Goal: Task Accomplishment & Management: Manage account settings

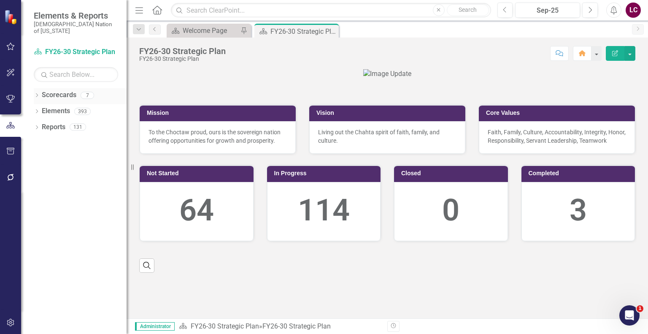
click at [35, 93] on div "Dropdown" at bounding box center [37, 96] width 6 height 7
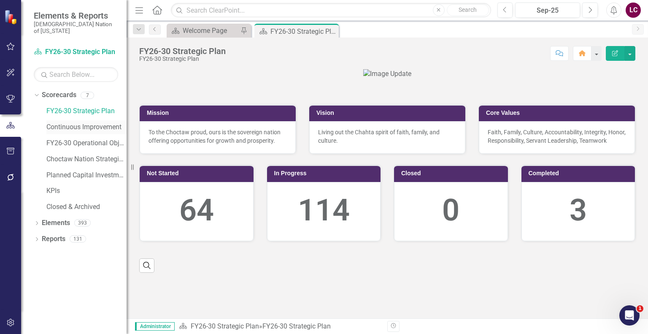
click at [65, 122] on link "Continuous Improvement" at bounding box center [86, 127] width 80 height 10
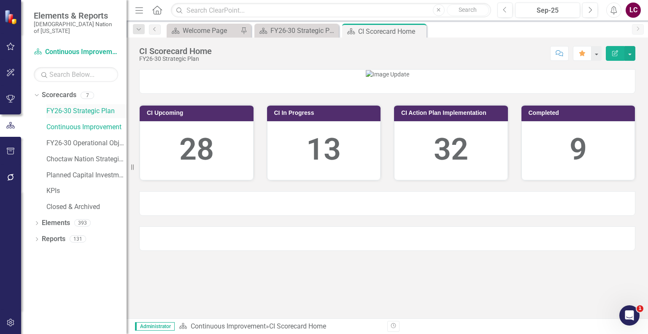
click at [69, 106] on link "FY26-30 Strategic Plan" at bounding box center [86, 111] width 80 height 10
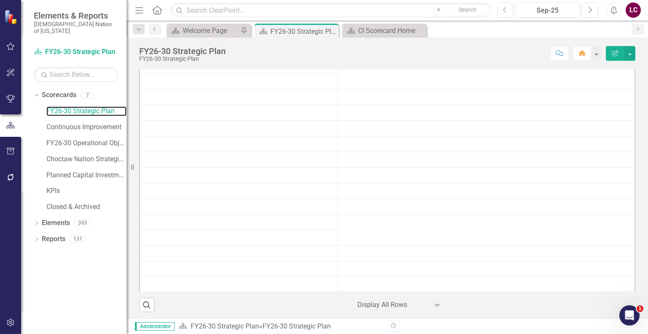
scroll to position [380, 0]
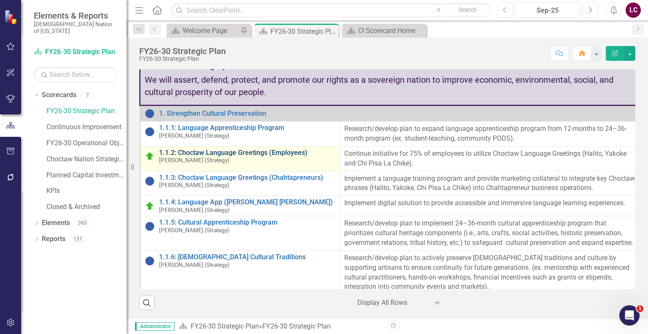
click at [210, 157] on link "1.1.2: Choctaw Language Greetings (Employees)" at bounding box center [247, 153] width 177 height 8
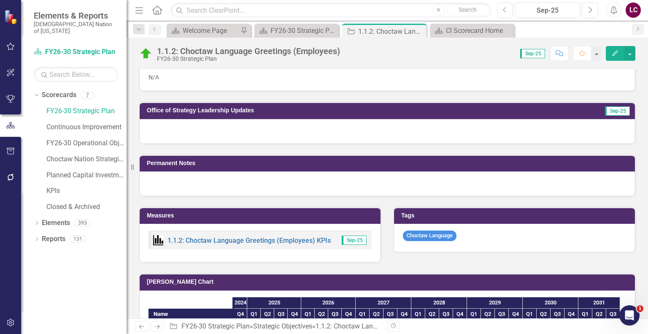
scroll to position [507, 0]
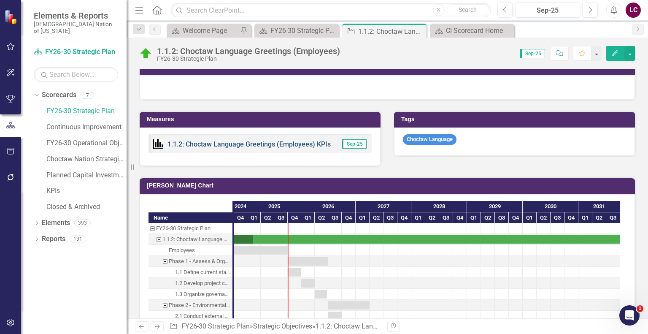
click at [266, 140] on link "1.1.2: Choctaw Language Greetings (Employees) KPIs" at bounding box center [249, 144] width 163 height 8
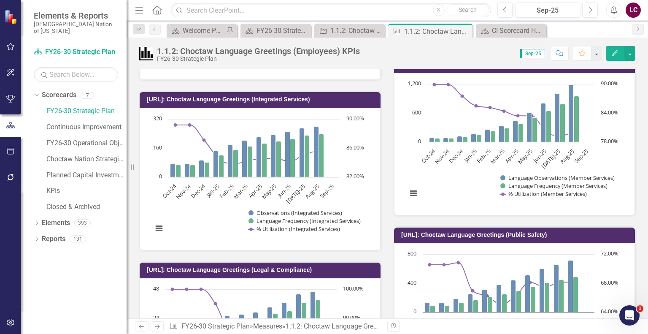
scroll to position [844, 0]
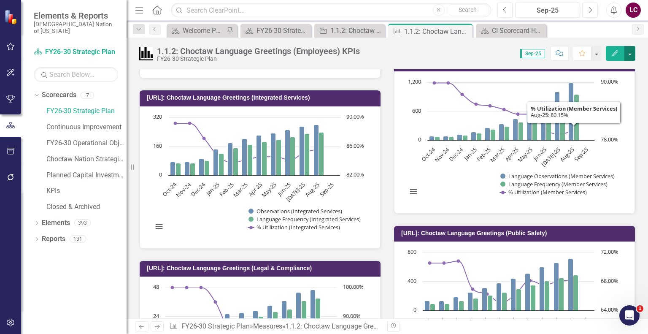
click at [627, 49] on button "button" at bounding box center [630, 53] width 11 height 15
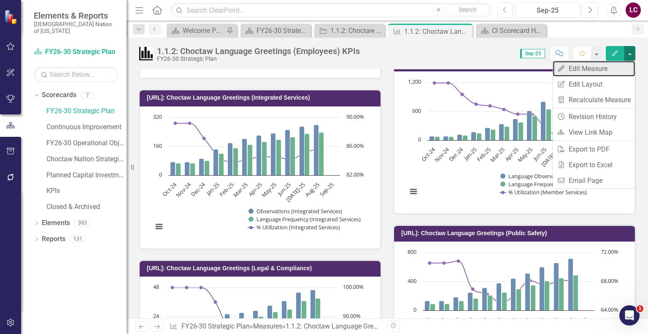
click at [587, 70] on link "Edit Edit Measure" at bounding box center [594, 69] width 82 height 16
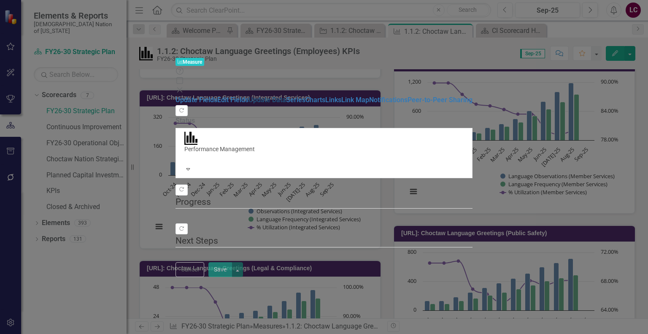
click at [249, 96] on link "Update Data" at bounding box center [268, 100] width 38 height 8
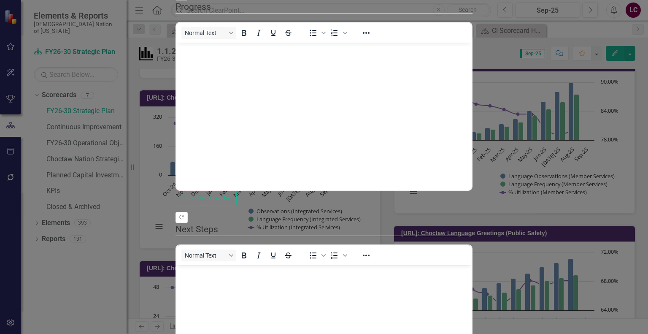
scroll to position [0, 0]
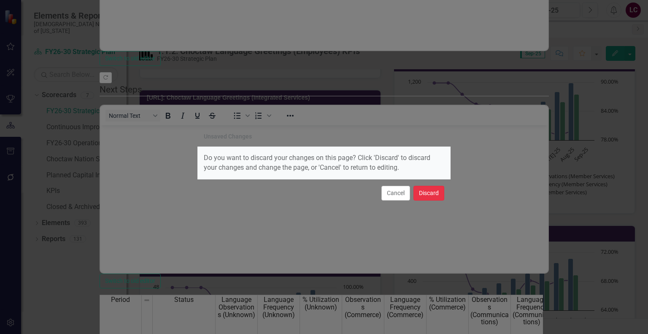
click at [424, 194] on button "Discard" at bounding box center [429, 193] width 31 height 15
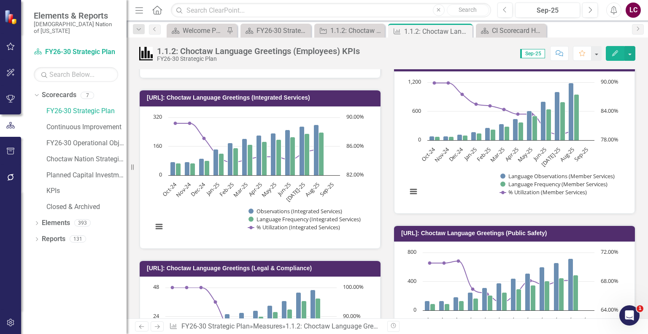
click at [635, 173] on div "[URL]: Choctaw Language Greetings (Member Services) Chart Combination chart wit…" at bounding box center [515, 128] width 255 height 170
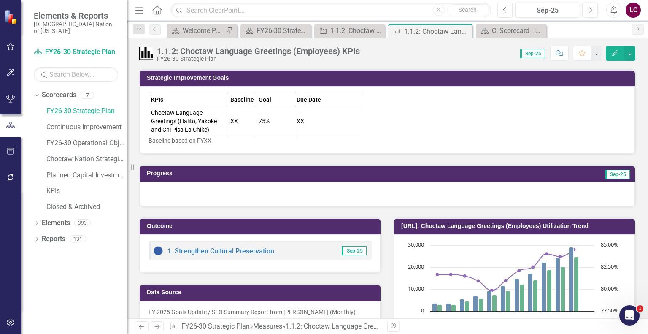
click at [509, 6] on button "Previous" at bounding box center [506, 10] width 16 height 15
click at [506, 10] on icon "Previous" at bounding box center [505, 10] width 5 height 8
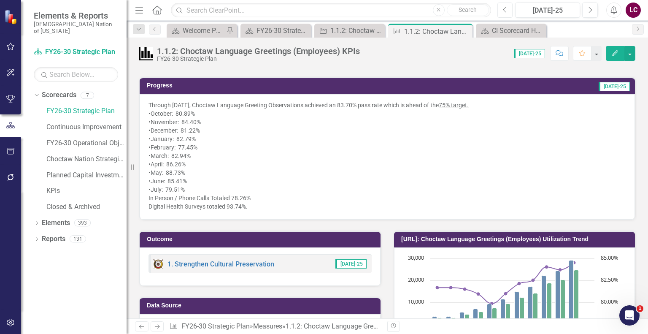
scroll to position [84, 0]
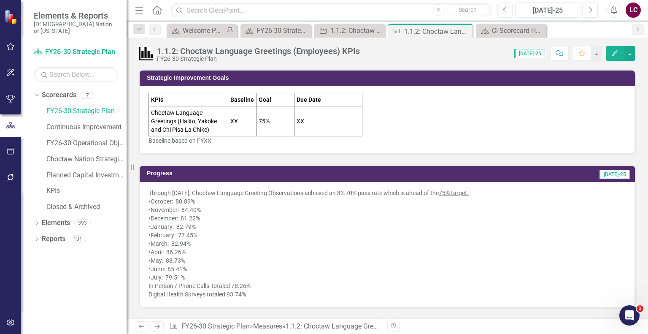
scroll to position [84, 0]
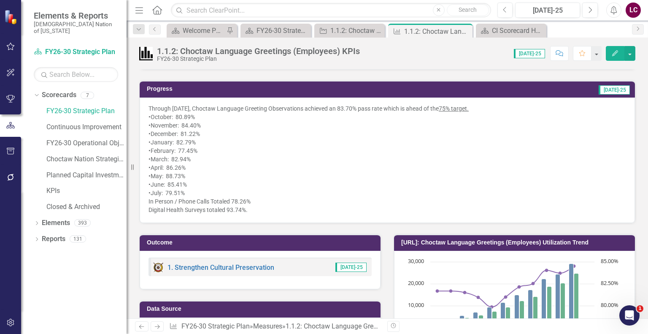
click at [635, 154] on div "Progress [DATE]-25 Through [DATE], Choctaw Language Greeting Observations achie…" at bounding box center [387, 146] width 509 height 153
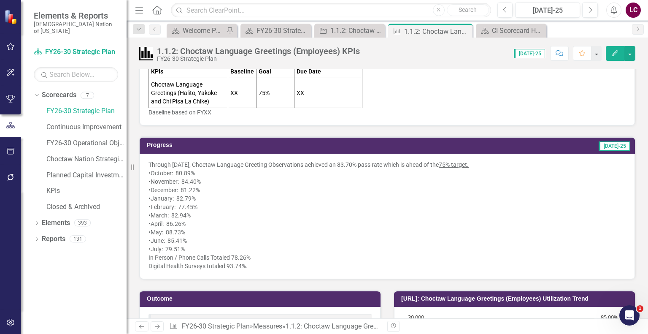
scroll to position [0, 0]
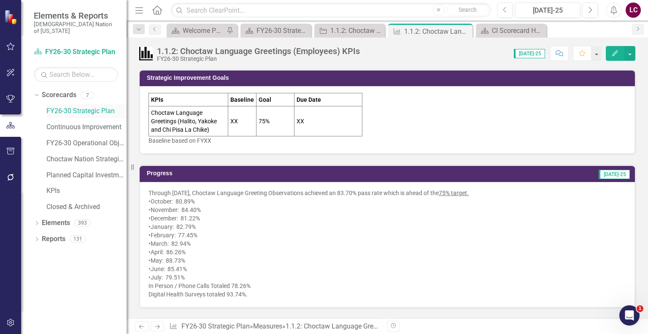
click at [59, 106] on link "FY26-30 Strategic Plan" at bounding box center [86, 111] width 80 height 10
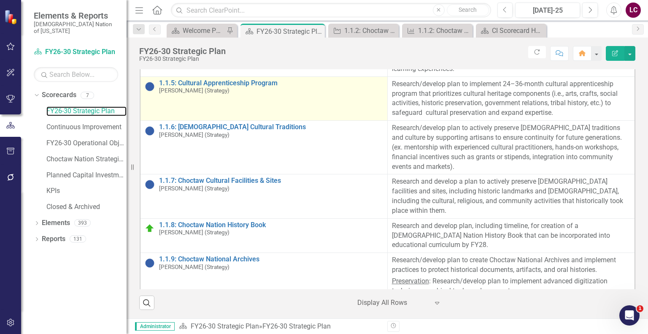
scroll to position [211, 0]
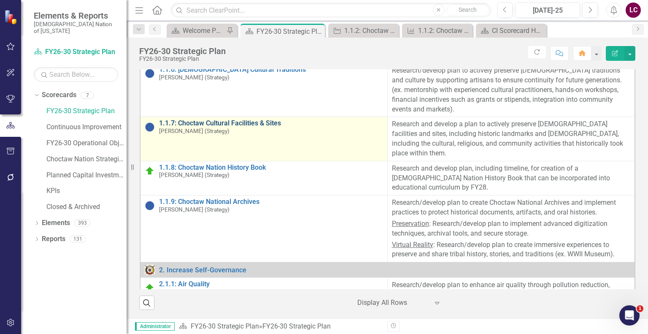
click at [266, 127] on link "1.1.7: Choctaw Cultural Facilities & Sites" at bounding box center [271, 123] width 224 height 8
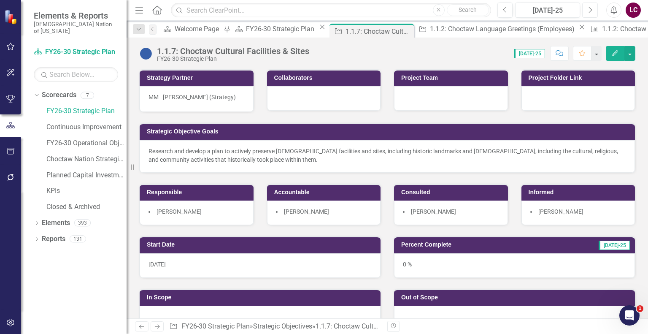
click at [591, 8] on icon "button" at bounding box center [590, 10] width 3 height 6
click at [590, 8] on icon "Next" at bounding box center [590, 10] width 5 height 8
click at [310, 99] on div at bounding box center [324, 98] width 114 height 24
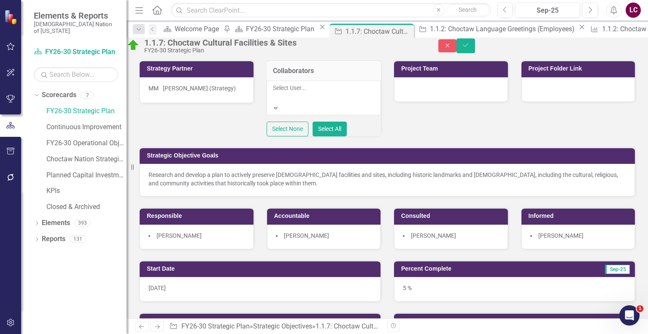
click at [274, 103] on div at bounding box center [273, 98] width 1 height 10
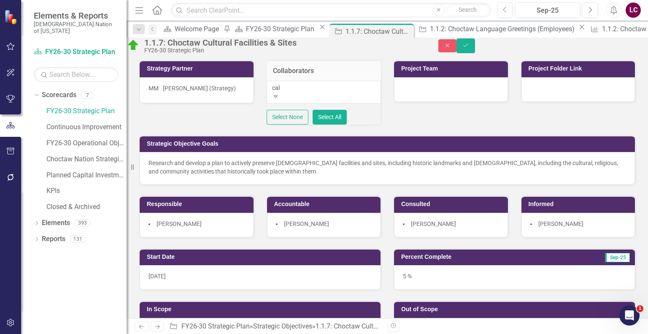
type input "cale"
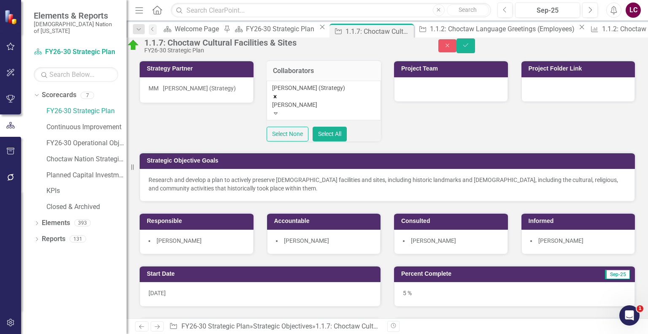
type input "josh"
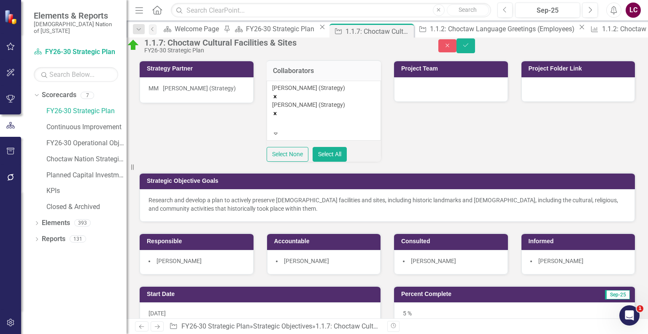
click at [406, 155] on div "Strategy Partner MM Mindi McGehee (Strategy) Collaborators option Joshua Lehew …" at bounding box center [387, 161] width 509 height 225
click at [469, 47] on icon "submit" at bounding box center [465, 44] width 5 height 3
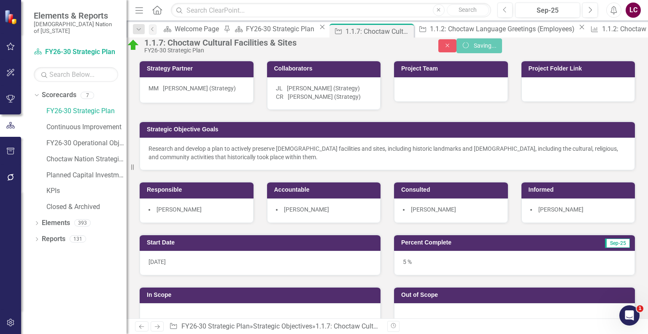
click at [538, 123] on div "Strategy Partner MM Mindi McGehee (Strategy) Collaborators JL Joshua Lehew (Str…" at bounding box center [387, 135] width 509 height 173
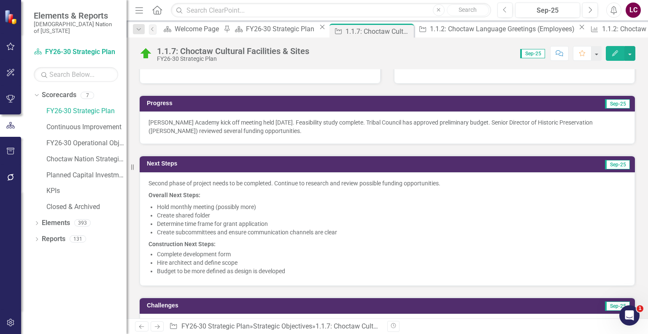
scroll to position [295, 0]
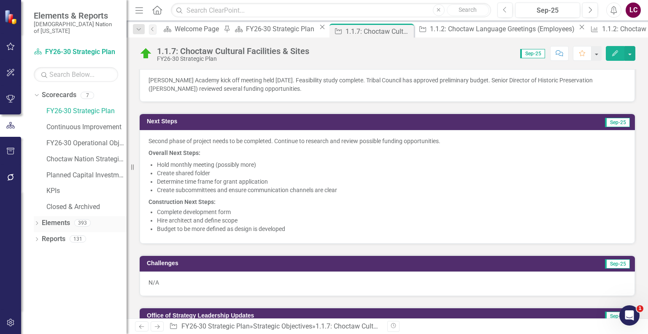
click at [59, 218] on link "Elements" at bounding box center [56, 223] width 28 height 10
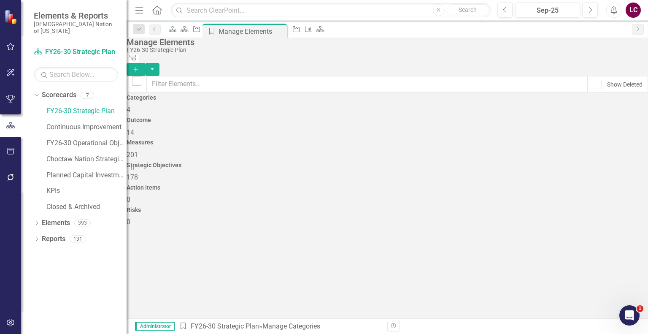
click at [138, 173] on span "178" at bounding box center [132, 177] width 11 height 8
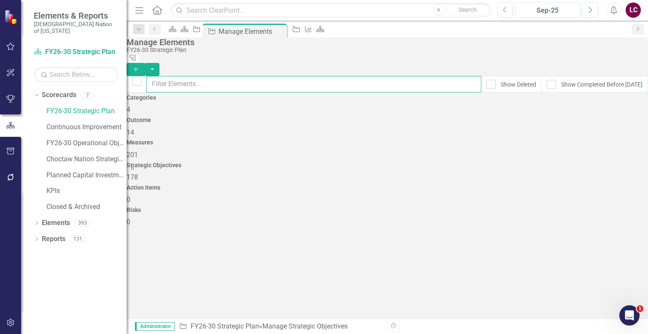
click at [416, 76] on input "text" at bounding box center [313, 84] width 335 height 16
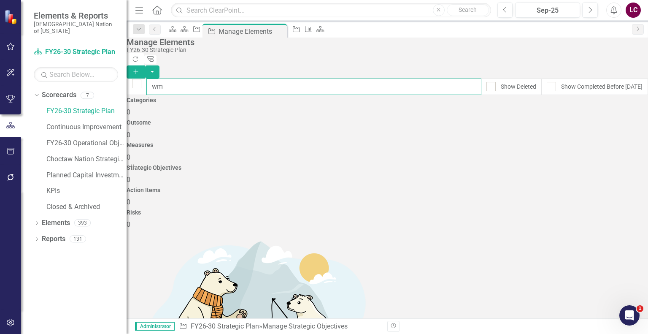
type input "w"
type input "e"
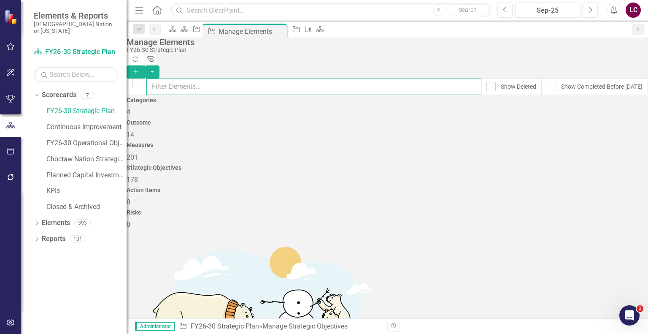
click at [279, 82] on input "text" at bounding box center [313, 87] width 335 height 16
type input "e"
type input "ris"
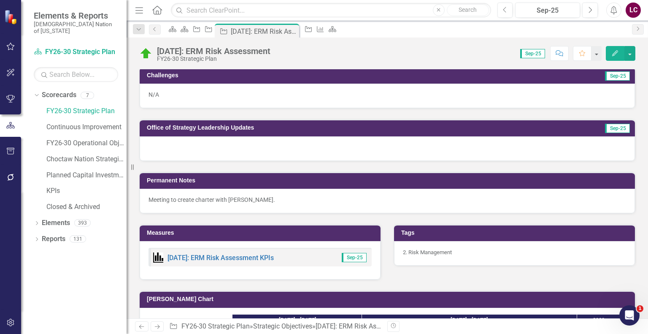
scroll to position [591, 0]
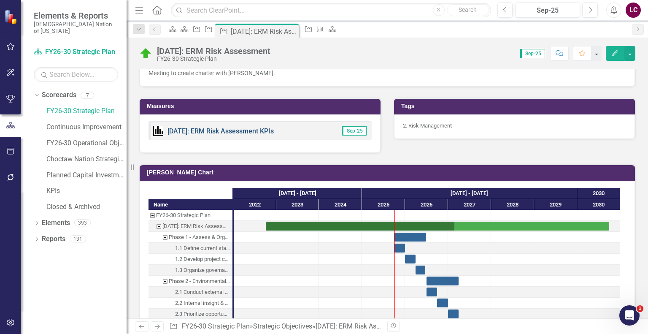
click at [214, 129] on link "[DATE]: ERM Risk Assessment KPIs" at bounding box center [221, 131] width 106 height 8
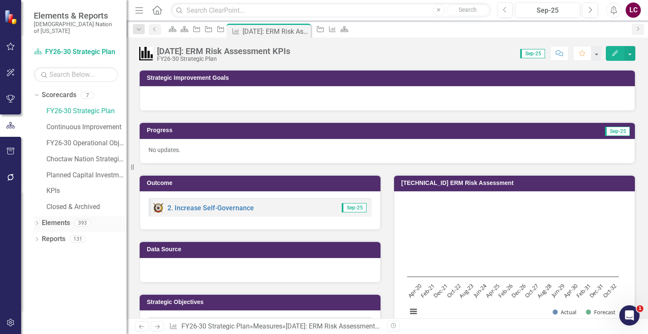
click at [56, 218] on link "Elements" at bounding box center [56, 223] width 28 height 10
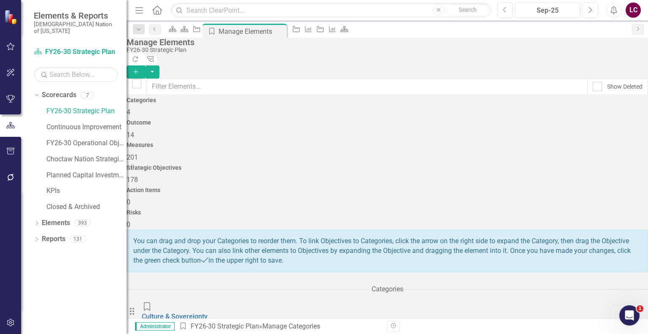
click at [138, 176] on span "178" at bounding box center [132, 180] width 11 height 8
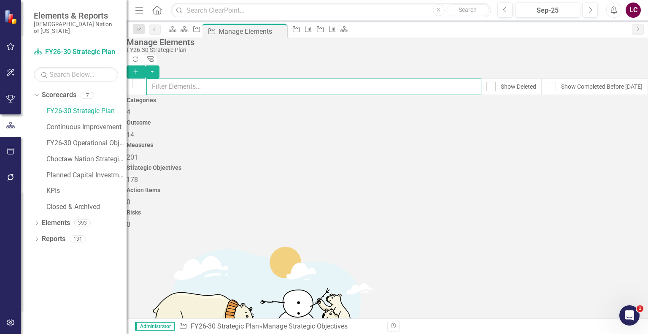
click at [390, 80] on input "text" at bounding box center [313, 87] width 335 height 16
type input "pub"
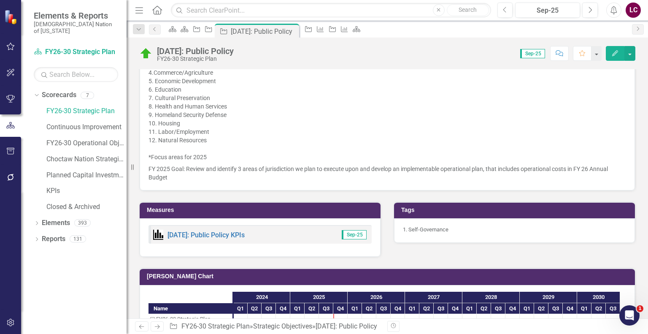
scroll to position [844, 0]
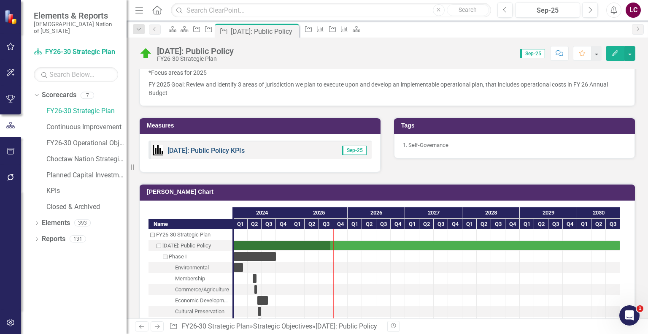
click at [208, 146] on link "[DATE]: Public Policy KPIs" at bounding box center [206, 150] width 77 height 8
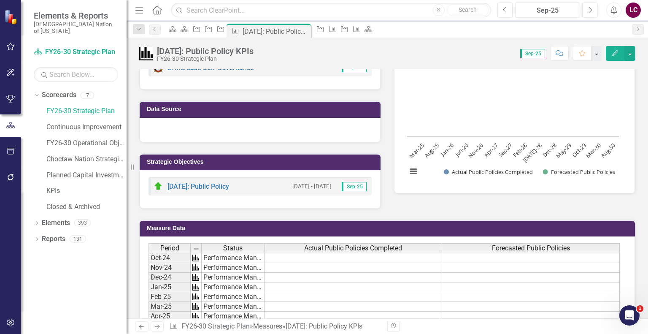
scroll to position [127, 0]
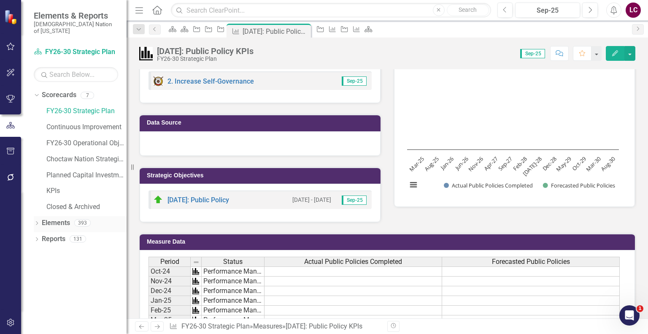
click at [57, 218] on link "Elements" at bounding box center [56, 223] width 28 height 10
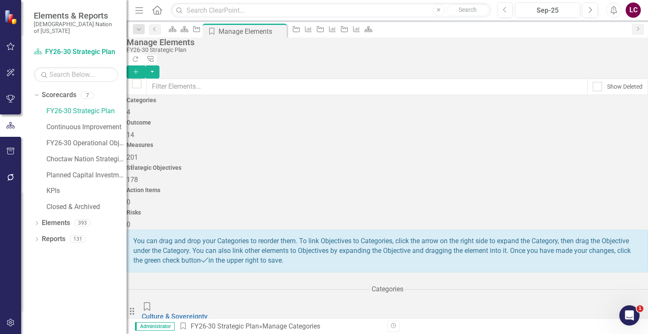
click at [138, 176] on span "178" at bounding box center [132, 180] width 11 height 8
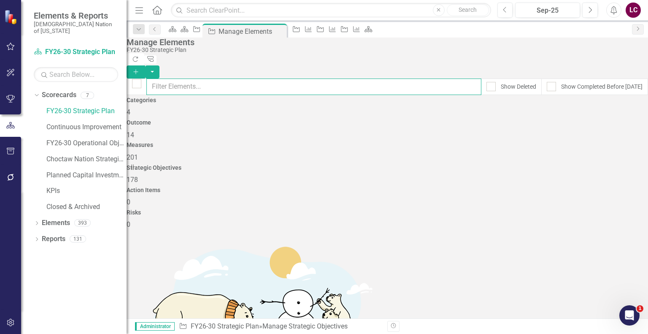
drag, startPoint x: 390, startPoint y: 81, endPoint x: 375, endPoint y: 68, distance: 19.8
click at [389, 80] on input "text" at bounding box center [313, 87] width 335 height 16
type input "refor"
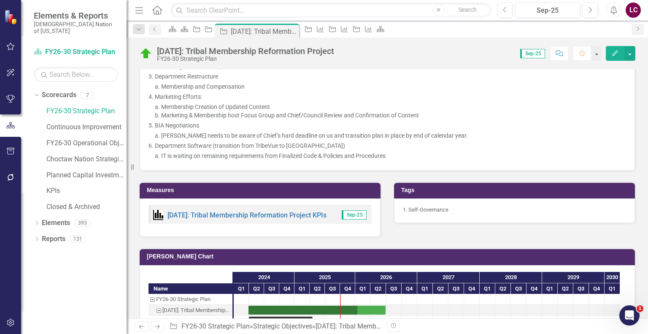
scroll to position [1393, 0]
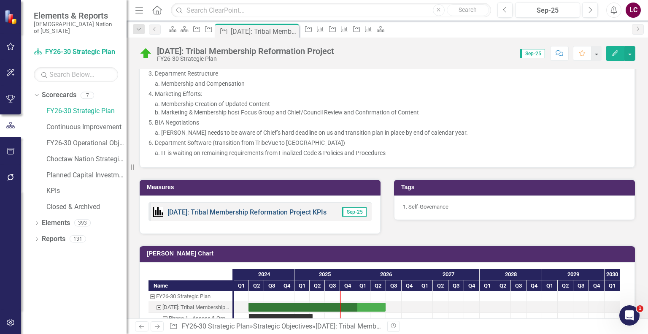
click at [245, 208] on link "[DATE]: Tribal Membership Reformation Project KPIs" at bounding box center [247, 212] width 159 height 8
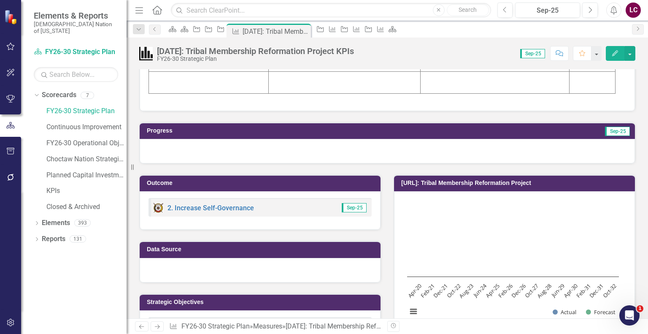
scroll to position [127, 0]
